Goal: Information Seeking & Learning: Learn about a topic

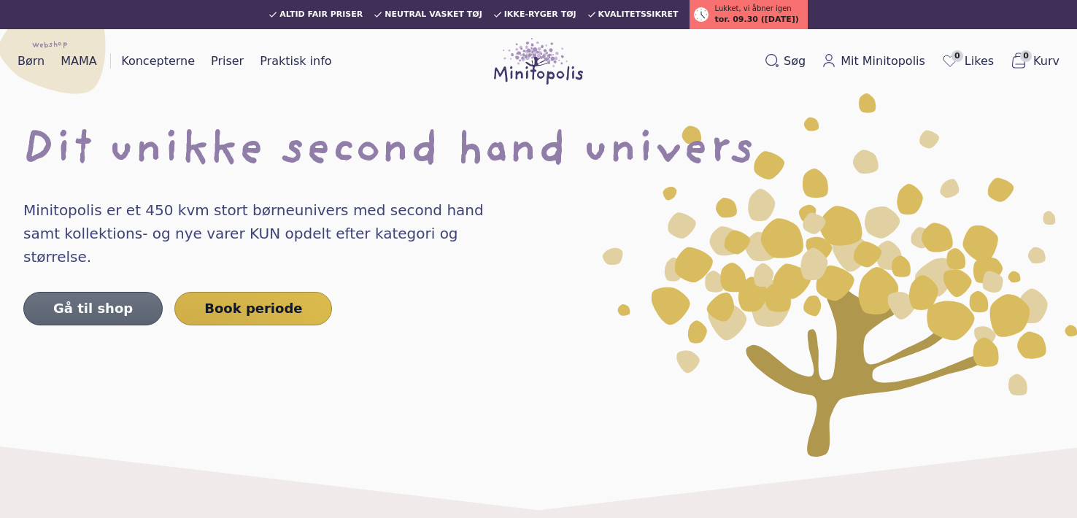
click at [47, 292] on link "Gå til shop" at bounding box center [92, 309] width 139 height 34
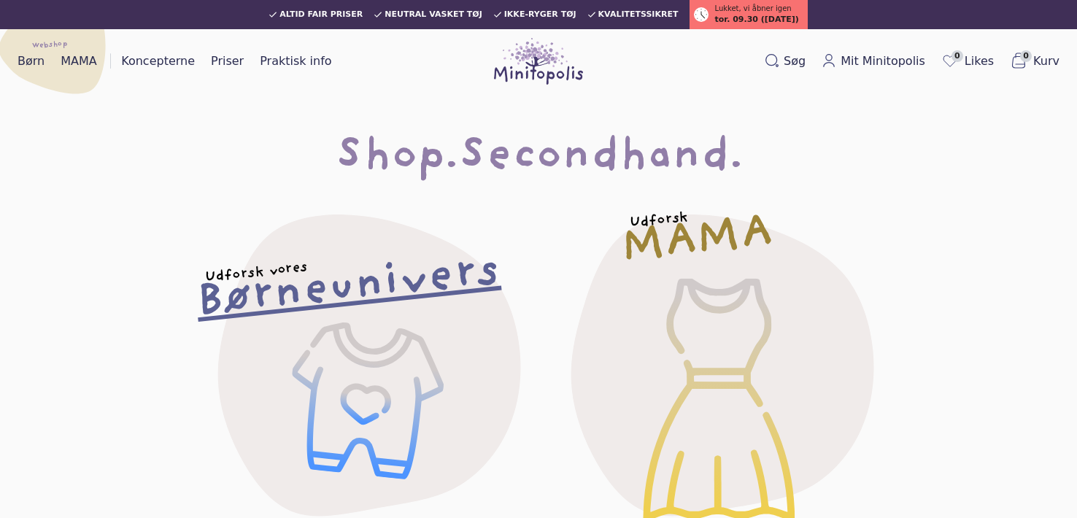
click at [480, 266] on h2 "Børneunivers" at bounding box center [348, 288] width 306 height 61
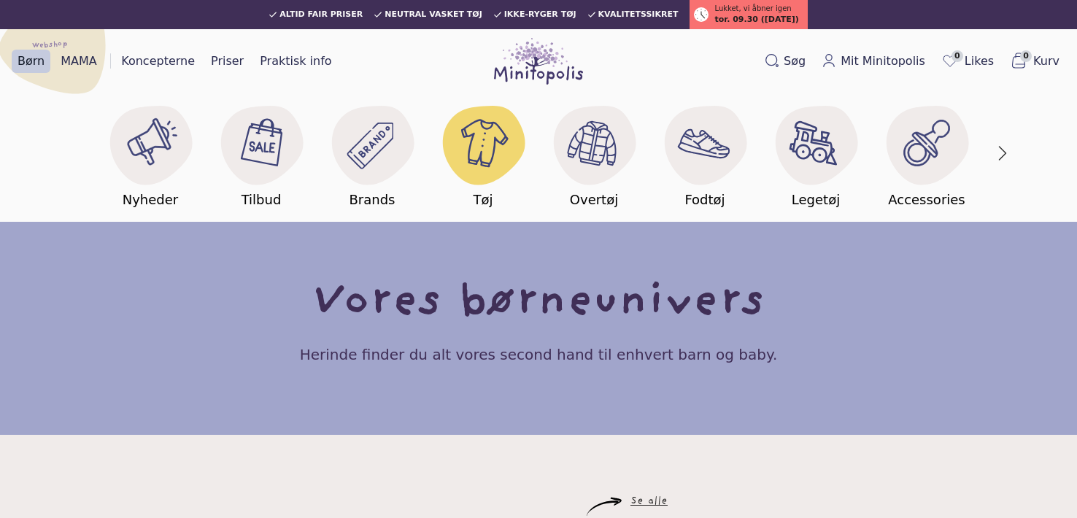
click at [466, 152] on image at bounding box center [483, 143] width 56 height 56
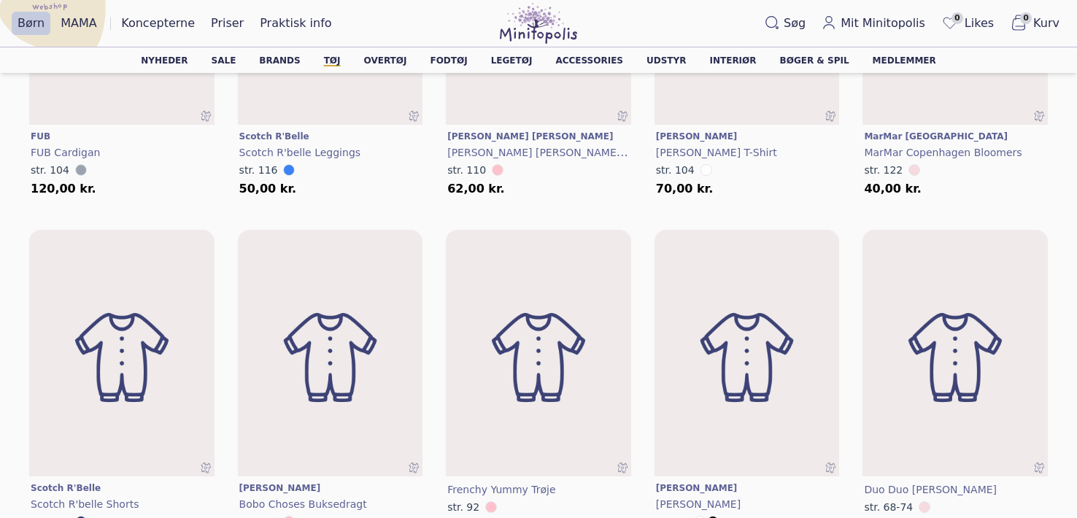
scroll to position [1712, 0]
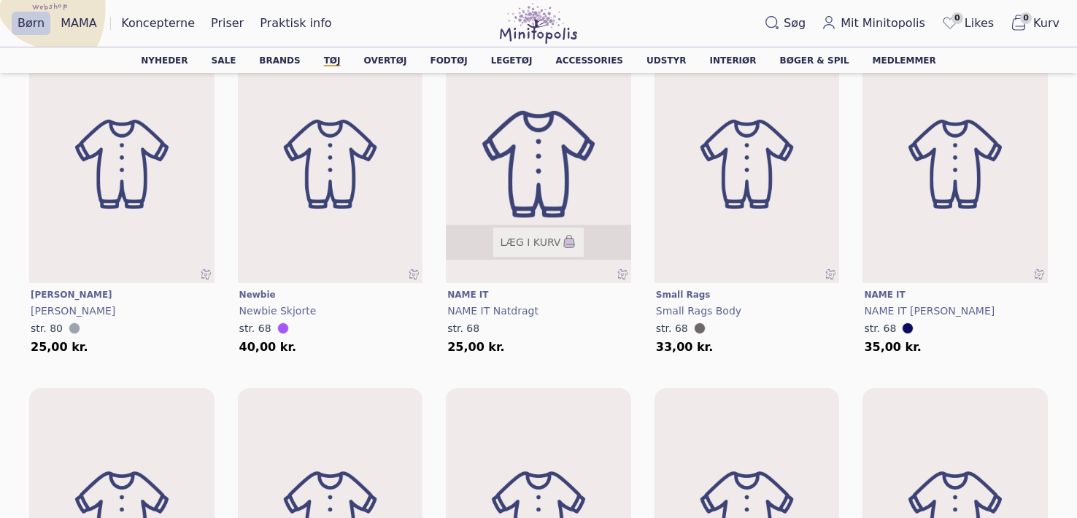
click at [584, 129] on img at bounding box center [539, 164] width 222 height 296
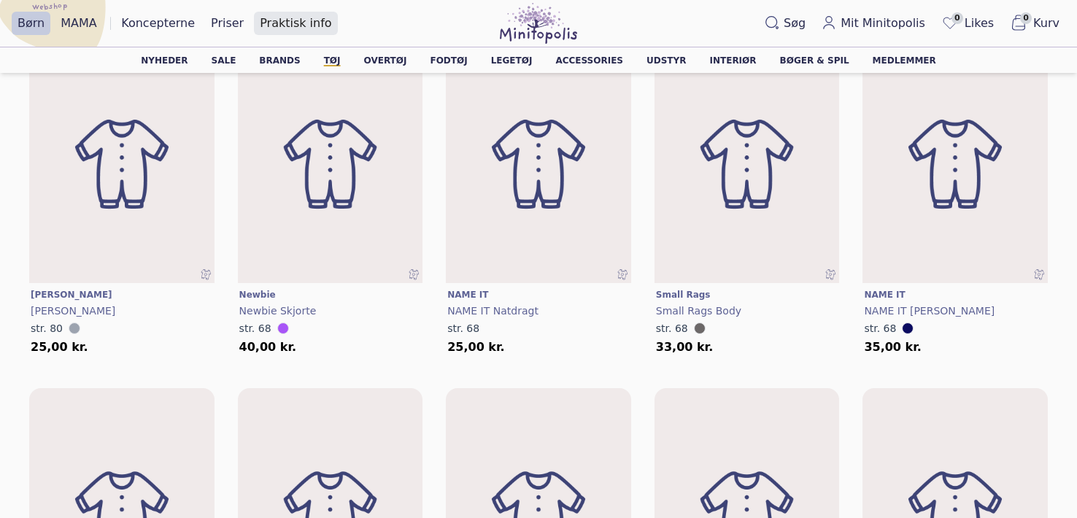
click at [277, 31] on link "Praktisk info" at bounding box center [295, 23] width 83 height 23
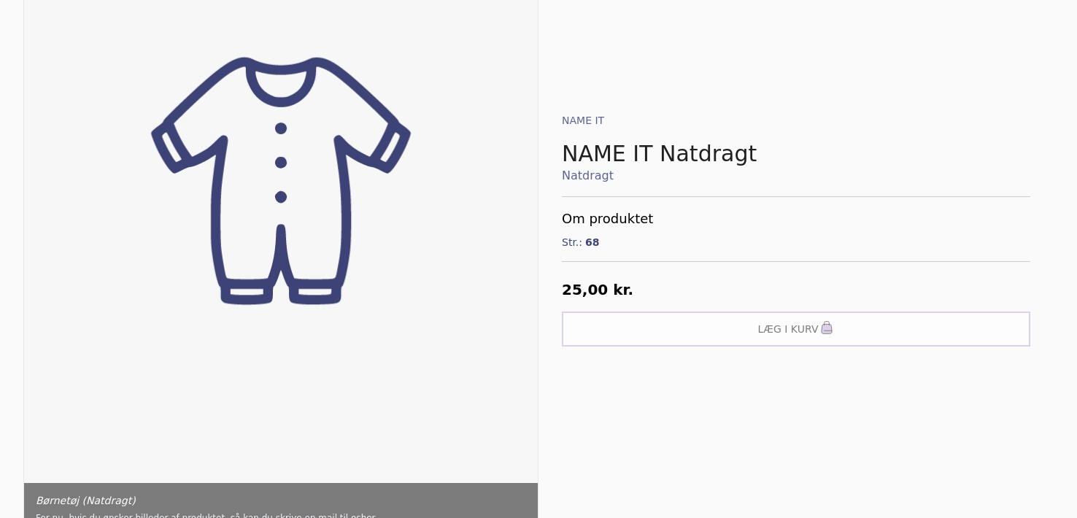
scroll to position [467, 0]
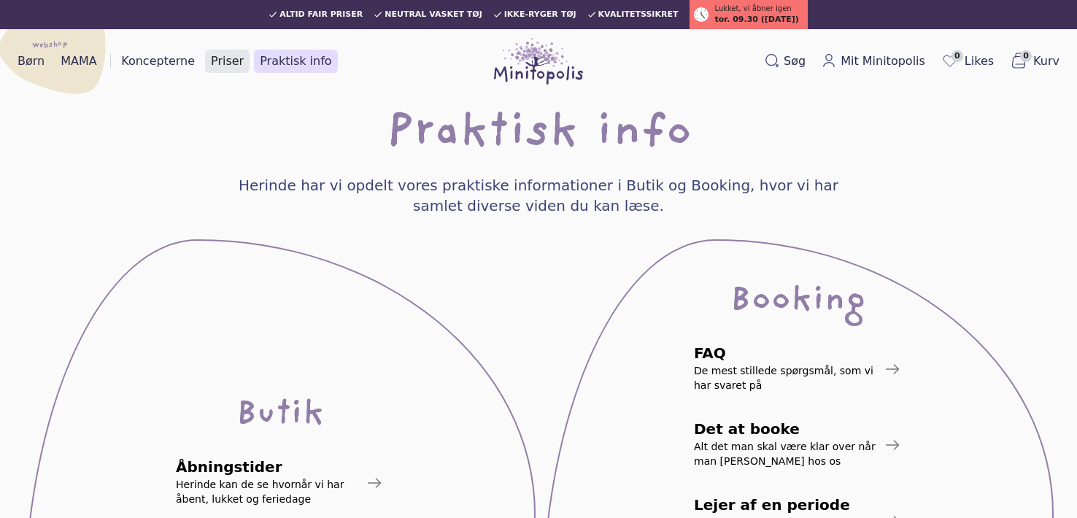
click at [224, 64] on link "Priser" at bounding box center [227, 61] width 45 height 23
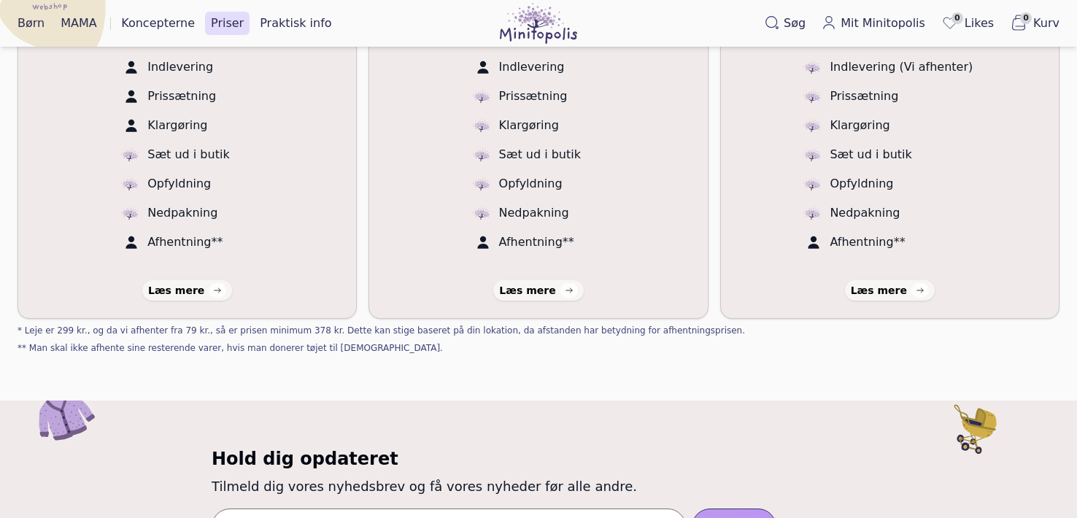
scroll to position [389, 0]
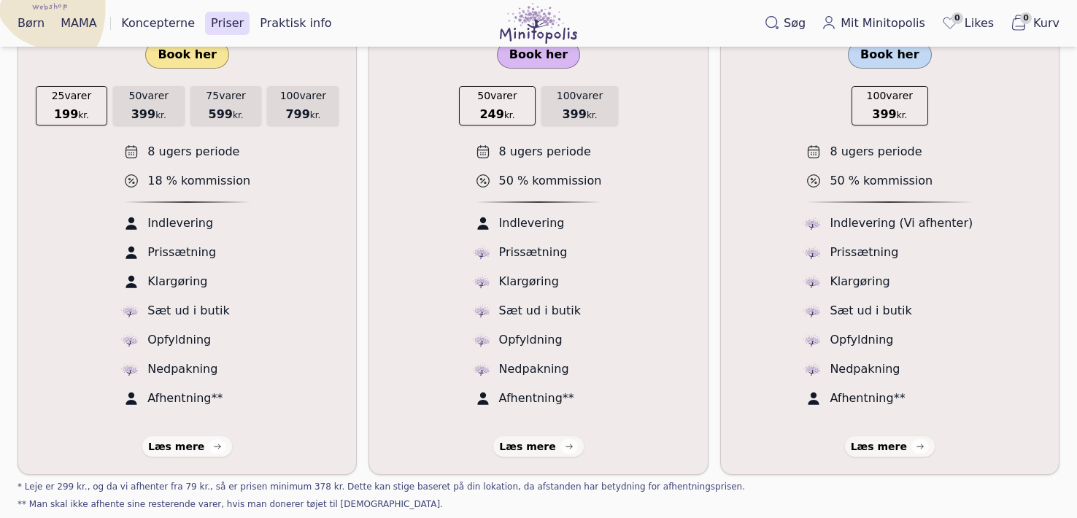
click at [182, 455] on link "Læs mere" at bounding box center [187, 446] width 90 height 20
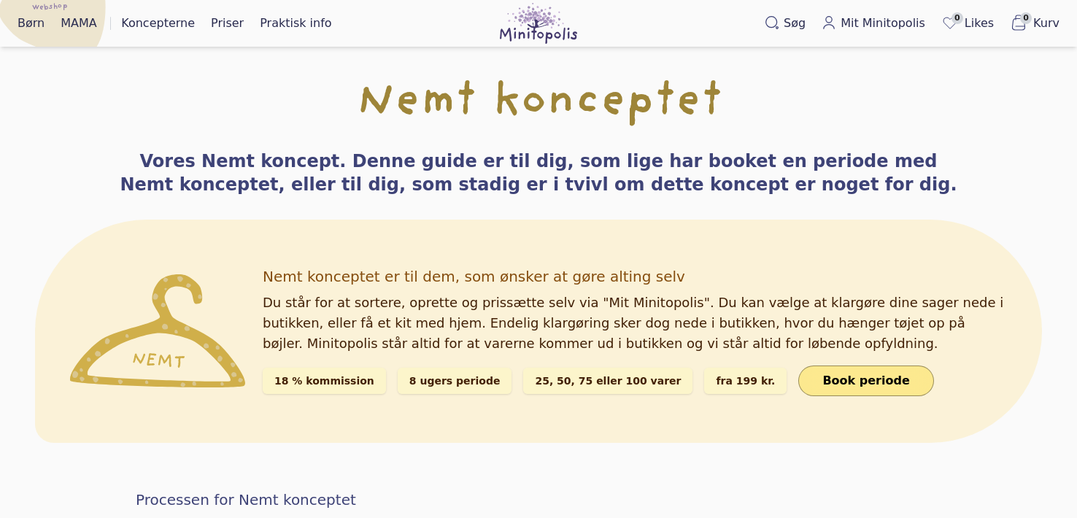
scroll to position [155, 0]
